Goal: Task Accomplishment & Management: Manage account settings

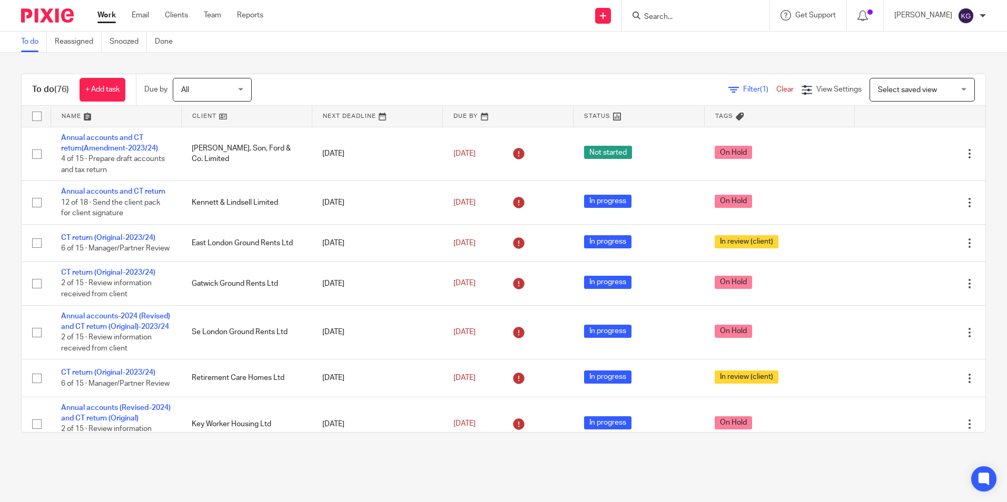
click at [672, 18] on input "Search" at bounding box center [690, 17] width 95 height 9
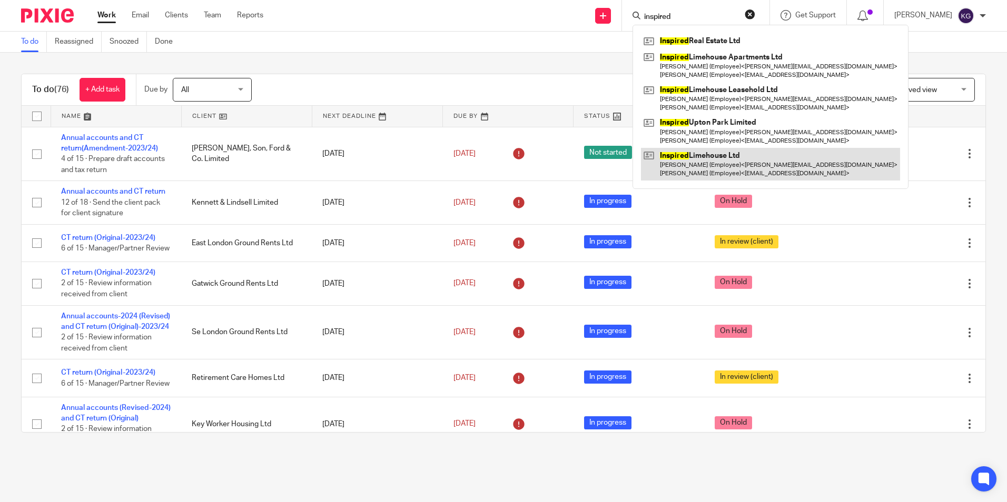
type input "inspired"
click at [708, 165] on link at bounding box center [770, 164] width 259 height 33
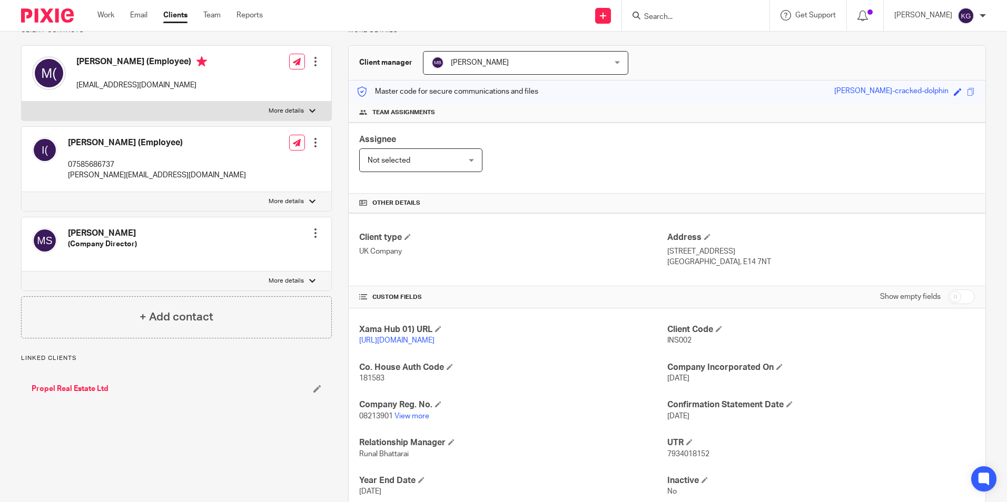
scroll to position [156, 0]
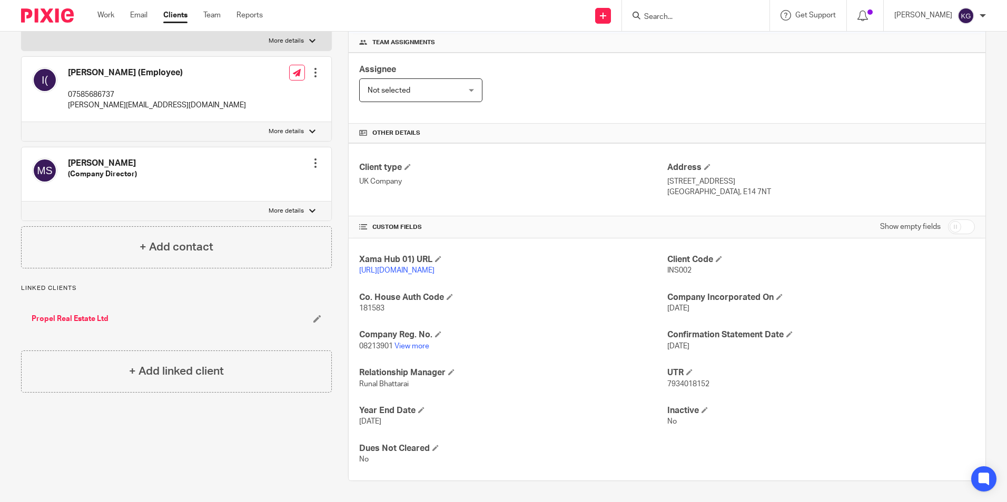
click at [672, 381] on span "7934018152" at bounding box center [688, 384] width 42 height 7
copy span "7934018152"
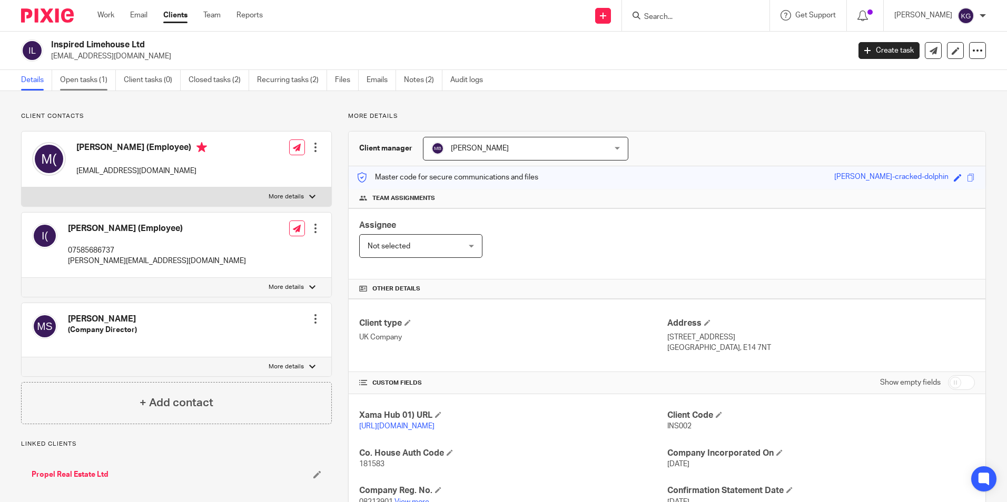
click at [82, 88] on link "Open tasks (1)" at bounding box center [88, 80] width 56 height 21
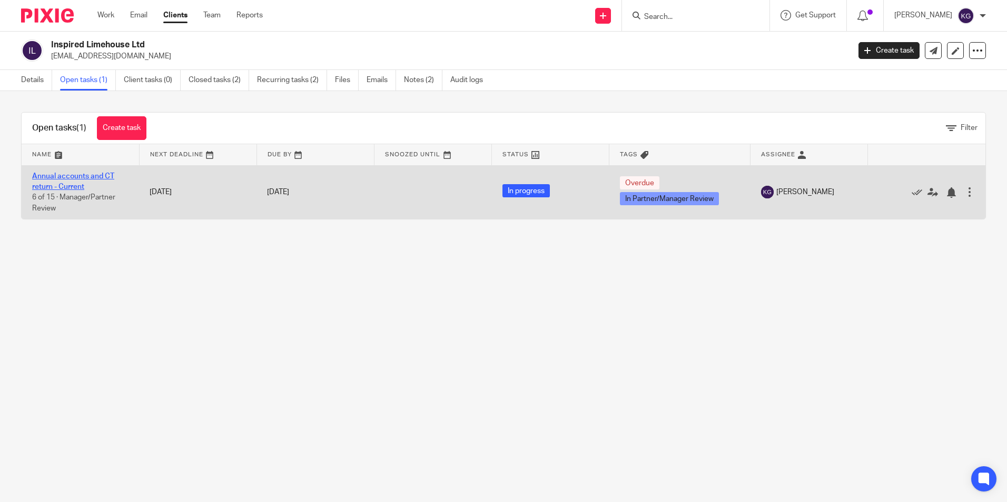
click at [80, 175] on link "Annual accounts and CT return - Current" at bounding box center [73, 182] width 82 height 18
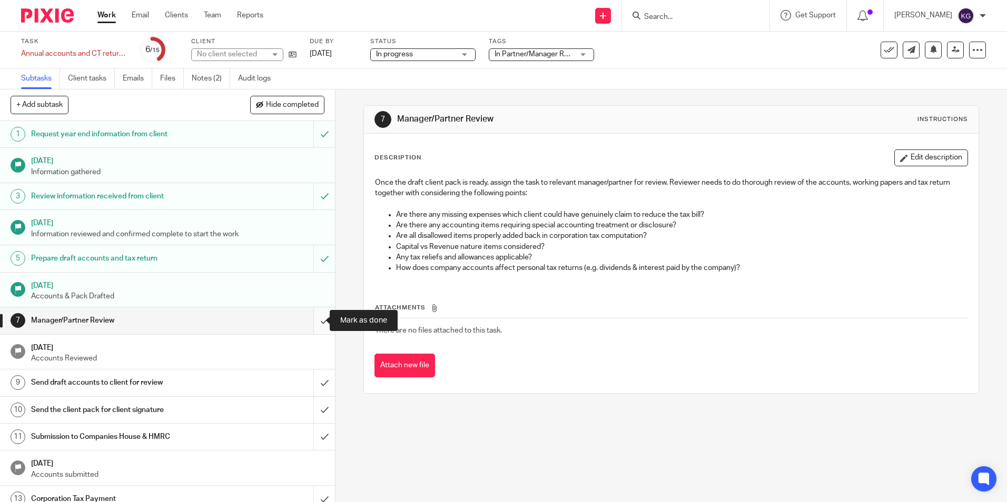
click at [309, 321] on input "submit" at bounding box center [167, 321] width 335 height 26
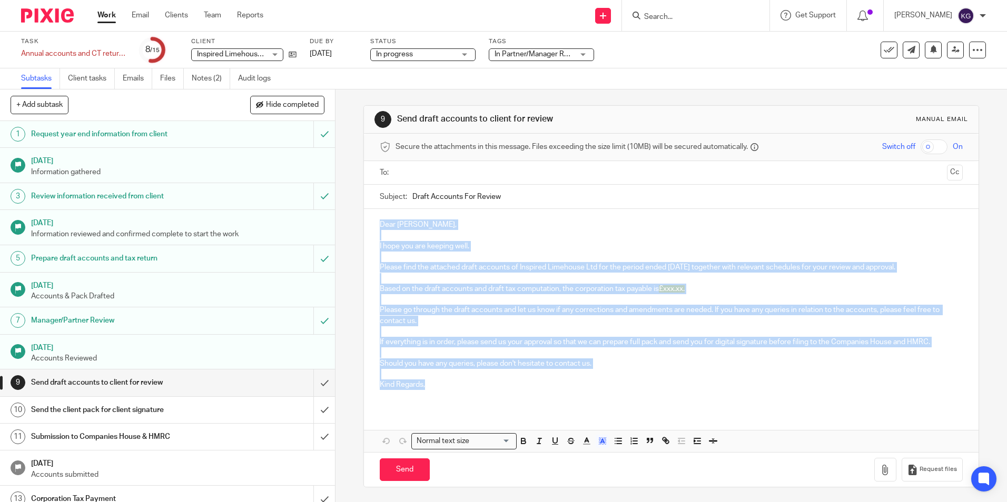
drag, startPoint x: 377, startPoint y: 221, endPoint x: 449, endPoint y: 387, distance: 180.9
click at [449, 387] on div "Dear Mila, I hope you are keeping well. Please find the attached draft accounts…" at bounding box center [671, 309] width 614 height 200
copy div "Dear Mila, I hope you are keeping well. Please find the attached draft accounts…"
click at [291, 53] on icon at bounding box center [293, 55] width 8 height 8
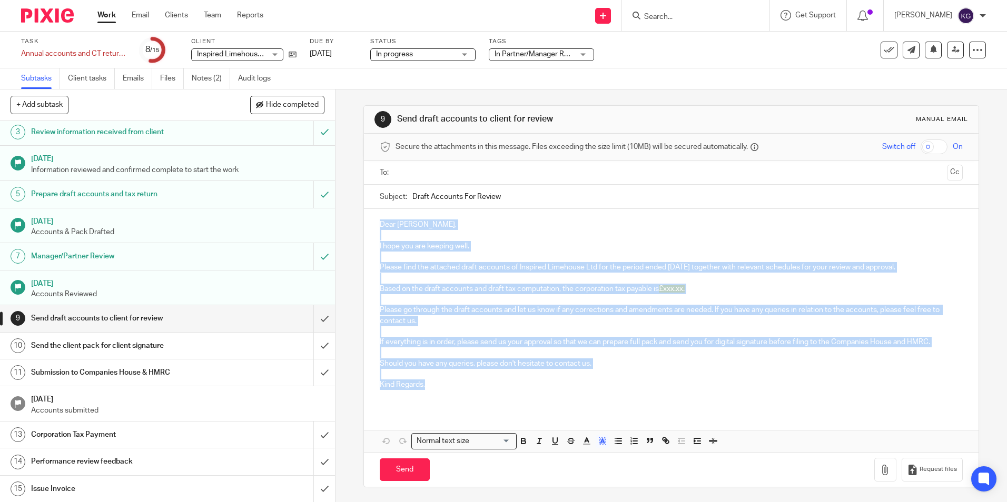
scroll to position [65, 0]
click at [314, 319] on input "submit" at bounding box center [167, 318] width 335 height 26
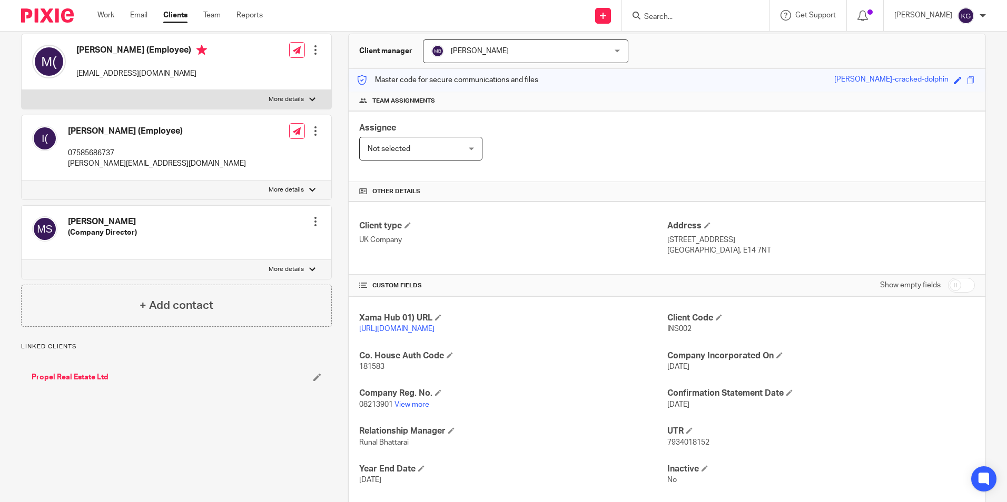
scroll to position [156, 0]
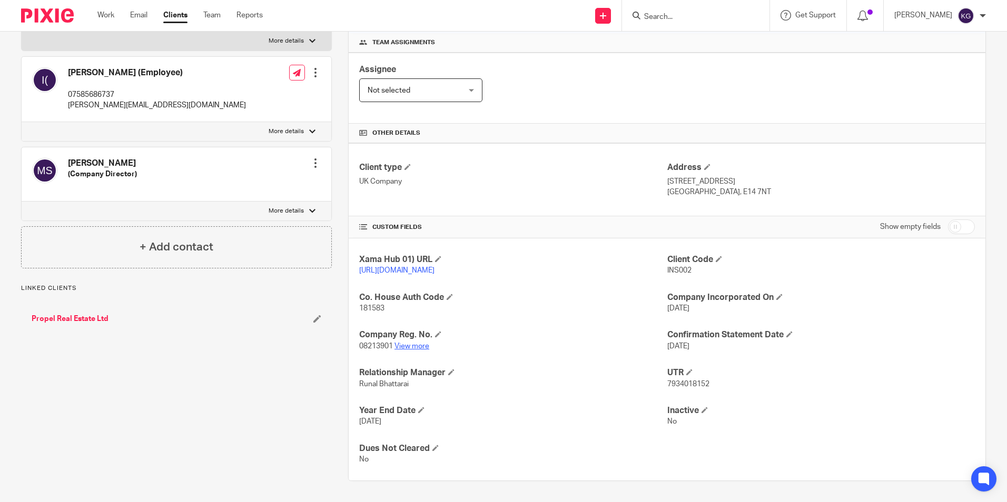
click at [418, 349] on link "View more" at bounding box center [411, 346] width 35 height 7
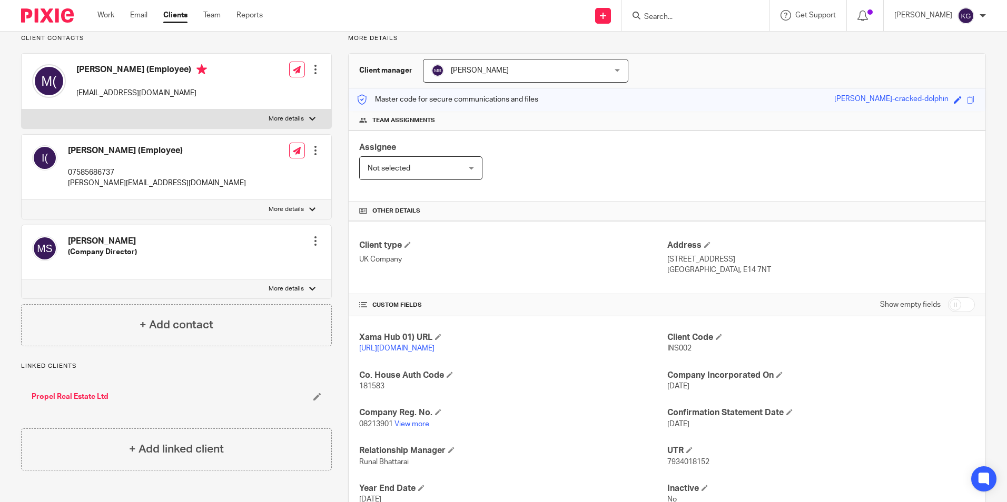
scroll to position [0, 0]
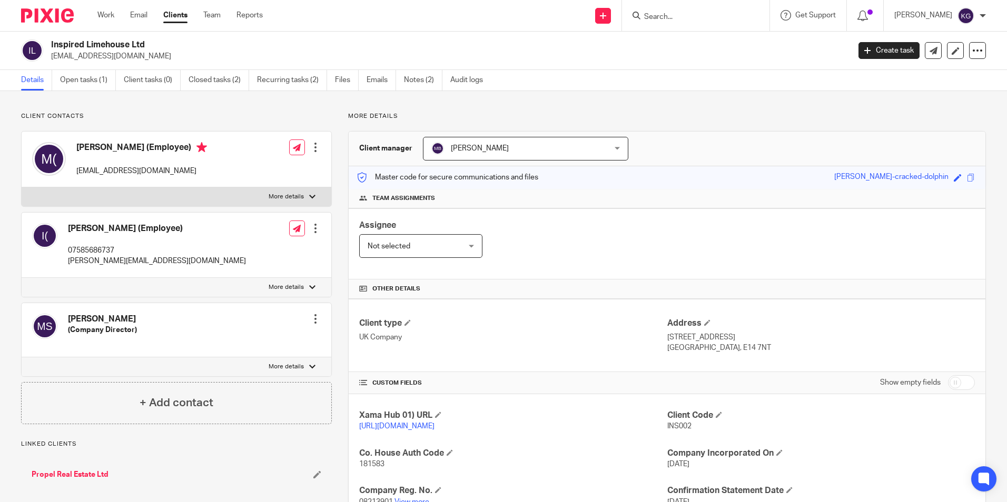
drag, startPoint x: 88, startPoint y: 80, endPoint x: 144, endPoint y: 48, distance: 64.1
click at [88, 80] on link "Open tasks (1)" at bounding box center [88, 80] width 56 height 21
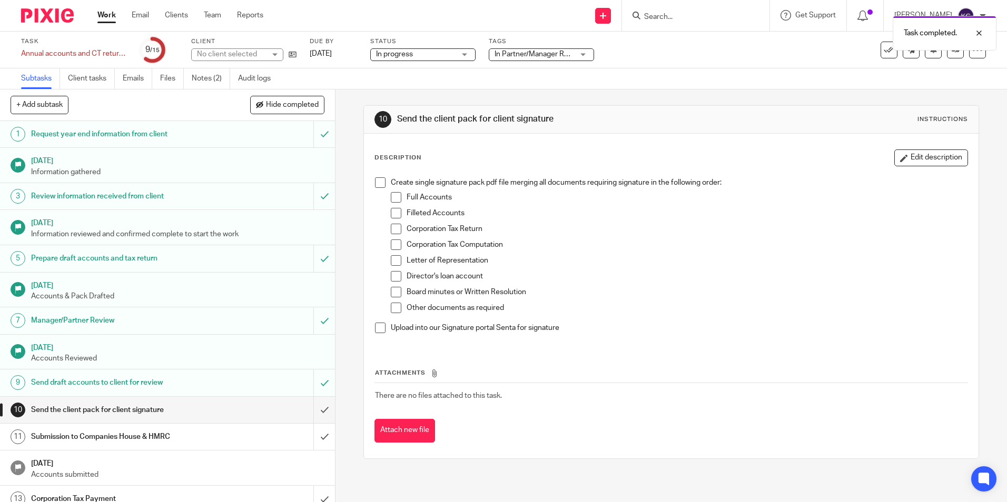
click at [538, 54] on span "In Partner/Manager Review" at bounding box center [538, 54] width 88 height 7
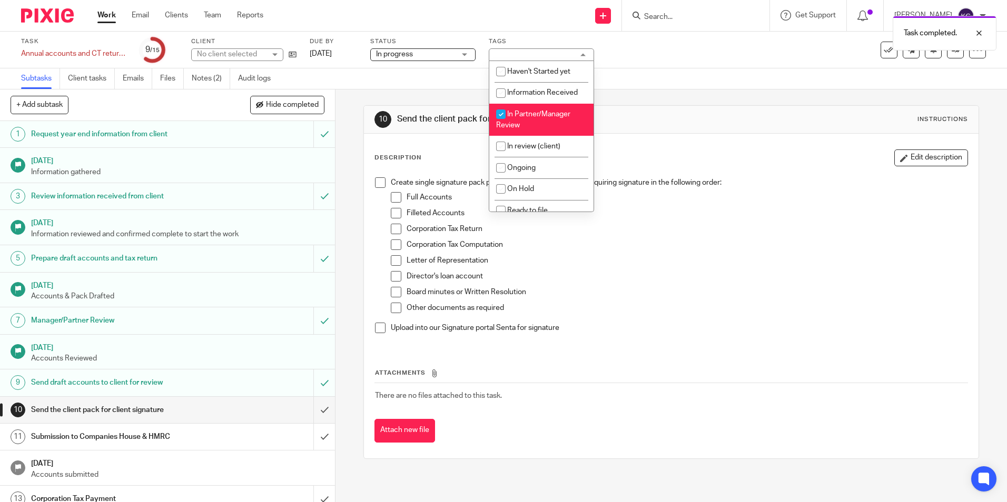
click at [530, 122] on li "In Partner/Manager Review" at bounding box center [541, 120] width 104 height 32
checkbox input "false"
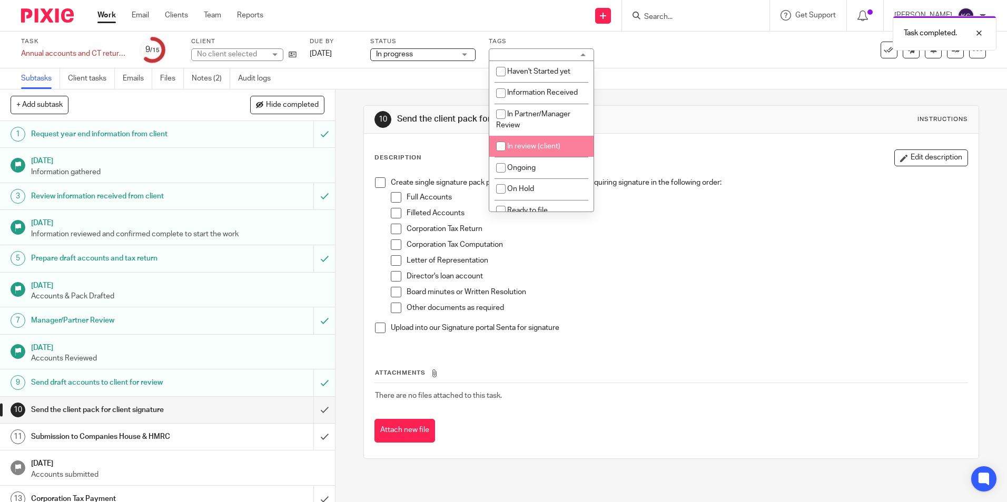
click at [523, 141] on li "In review (client)" at bounding box center [541, 147] width 104 height 22
checkbox input "true"
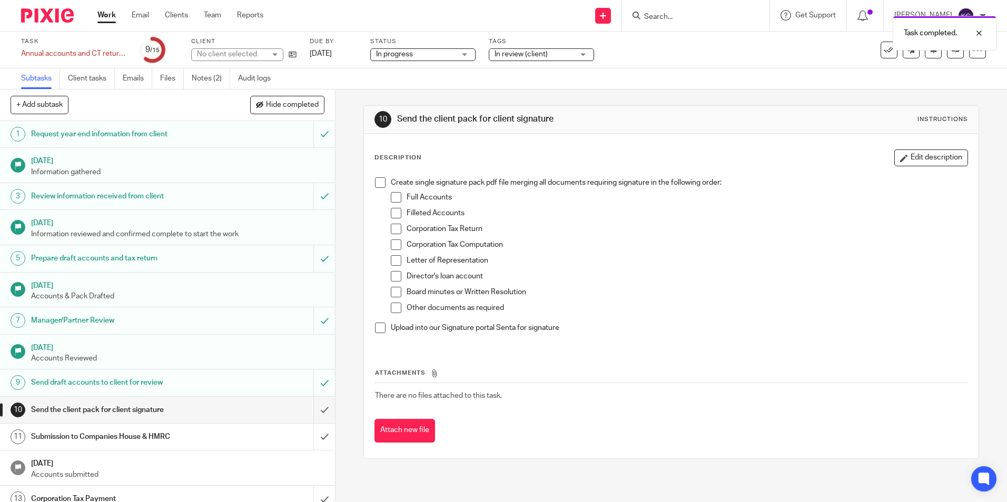
click at [667, 80] on div "Subtasks Client tasks Emails Files Notes (2) Audit logs" at bounding box center [503, 78] width 1007 height 21
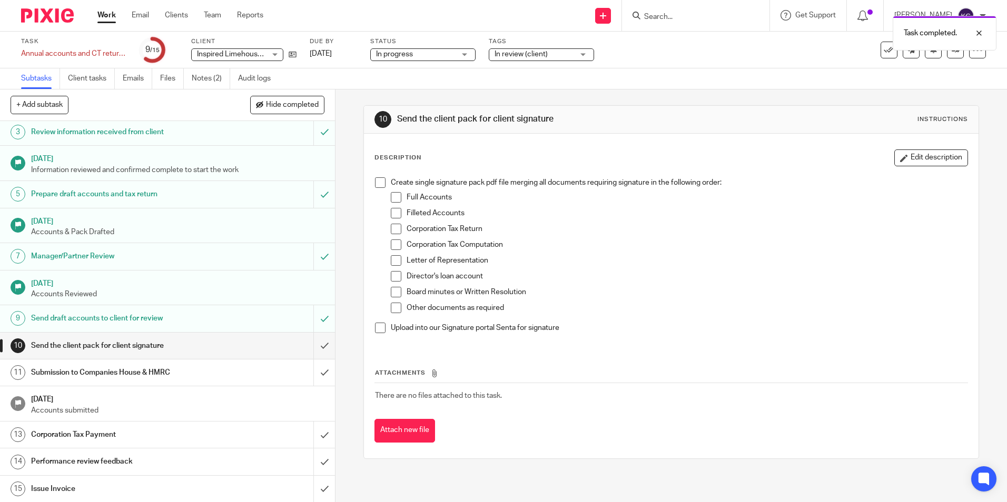
scroll to position [65, 0]
click at [57, 13] on img at bounding box center [47, 15] width 53 height 14
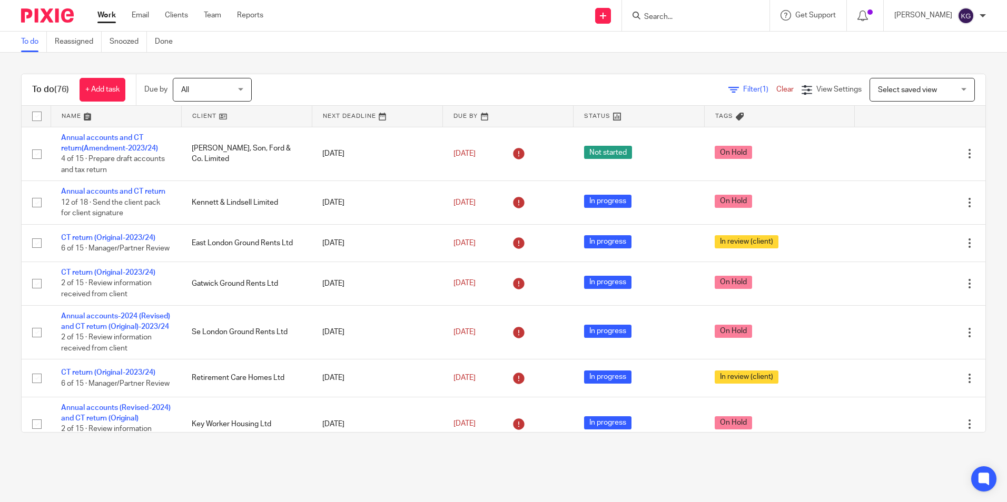
click at [716, 16] on input "Search" at bounding box center [690, 17] width 95 height 9
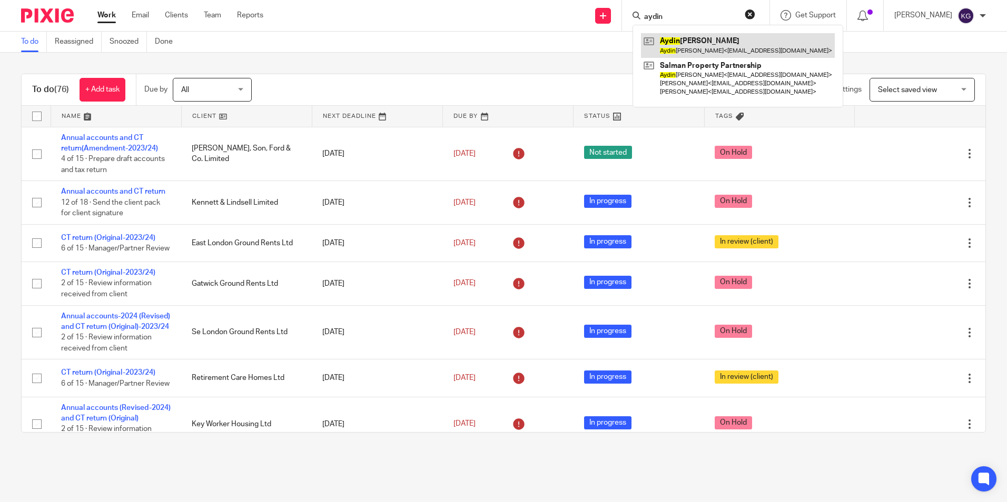
type input "aydin"
click at [715, 51] on link at bounding box center [738, 45] width 194 height 24
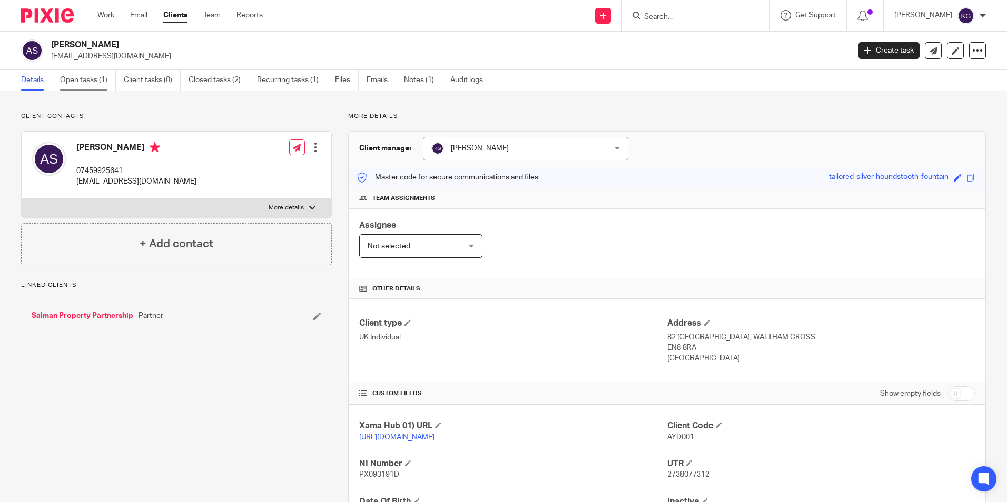
click at [87, 78] on link "Open tasks (1)" at bounding box center [88, 80] width 56 height 21
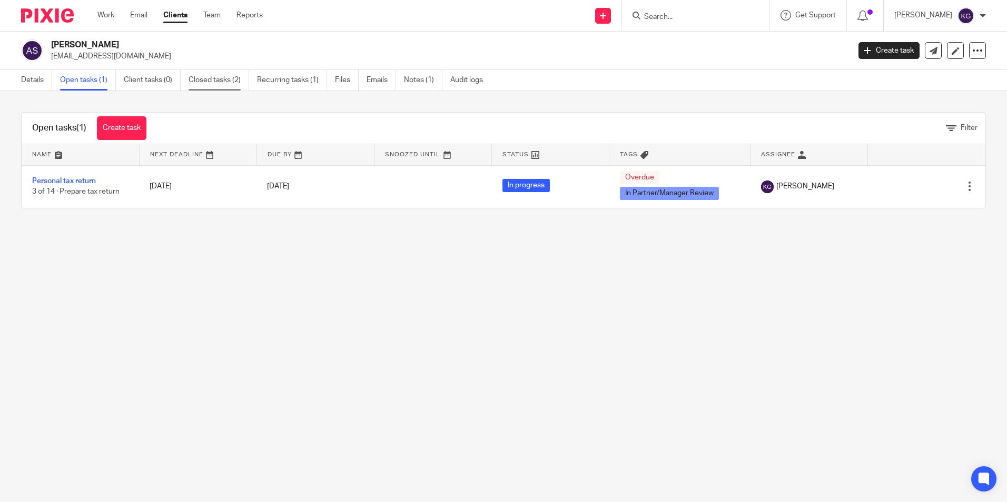
click at [202, 82] on link "Closed tasks (2)" at bounding box center [219, 80] width 61 height 21
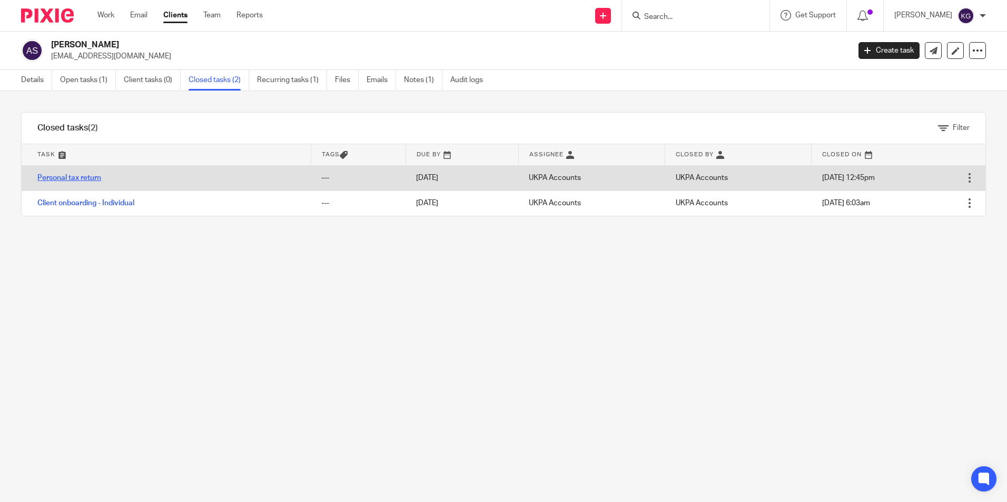
click at [88, 177] on link "Personal tax return" at bounding box center [69, 177] width 64 height 7
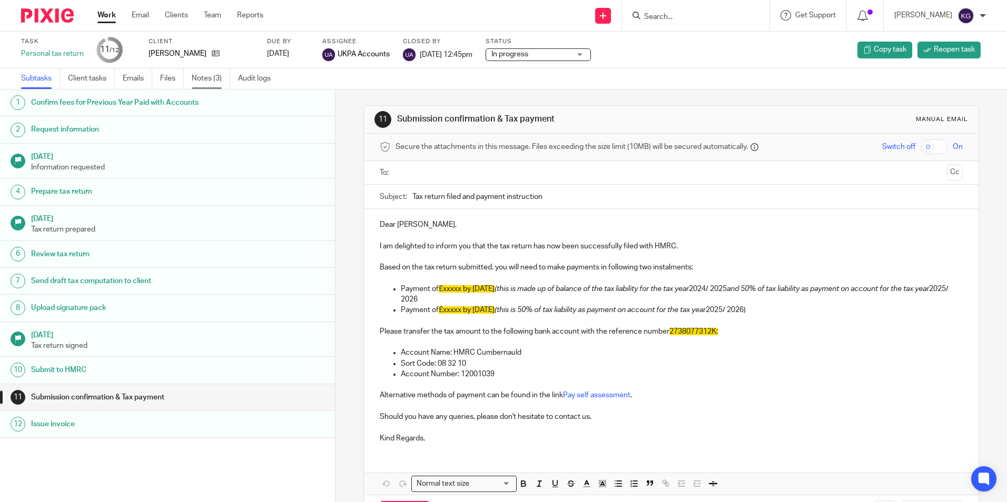
click at [221, 83] on link "Notes (3)" at bounding box center [211, 78] width 38 height 21
